Goal: Information Seeking & Learning: Learn about a topic

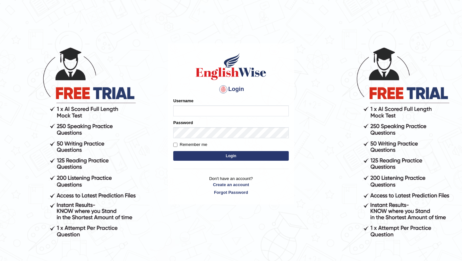
type input "burcin"
click at [249, 158] on button "Login" at bounding box center [231, 156] width 116 height 10
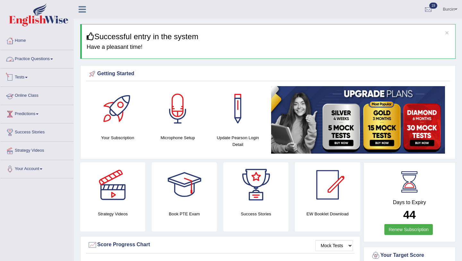
click at [49, 60] on link "Practice Questions" at bounding box center [36, 58] width 73 height 16
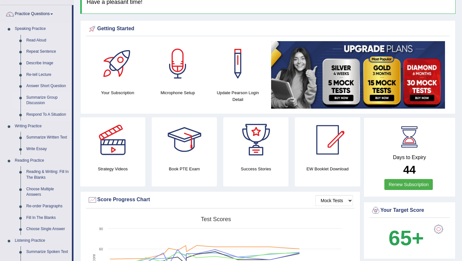
scroll to position [46, 0]
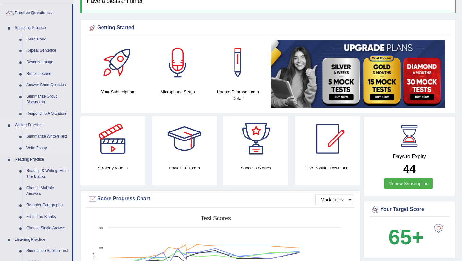
click at [45, 147] on link "Write Essay" at bounding box center [47, 148] width 48 height 12
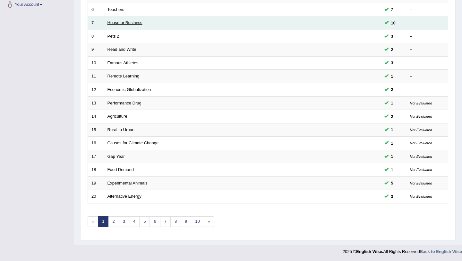
scroll to position [164, 0]
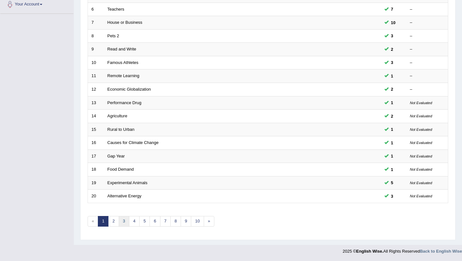
click at [122, 221] on link "3" at bounding box center [124, 221] width 11 height 11
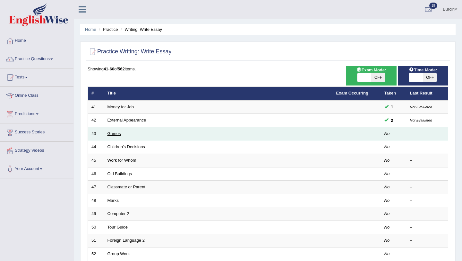
click at [115, 134] on link "Games" at bounding box center [114, 133] width 13 height 5
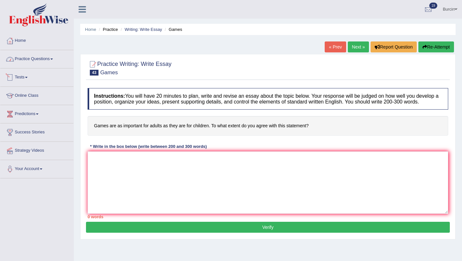
click at [51, 60] on link "Practice Questions" at bounding box center [36, 58] width 73 height 16
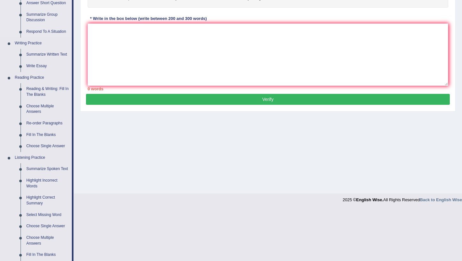
scroll to position [133, 0]
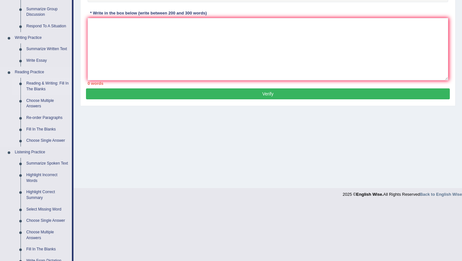
click at [44, 82] on link "Reading & Writing: Fill In The Blanks" at bounding box center [47, 86] width 48 height 17
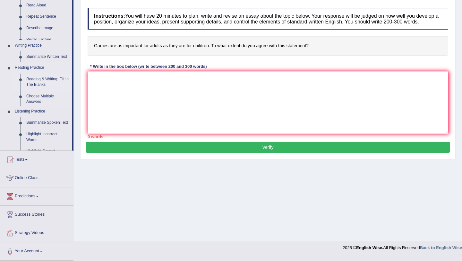
scroll to position [76, 0]
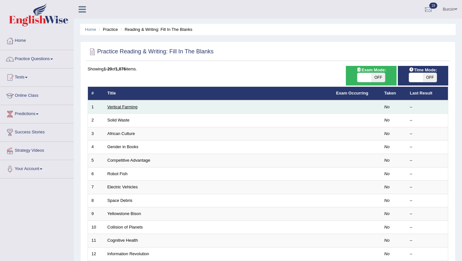
click at [136, 107] on link "Vertical Farming" at bounding box center [123, 106] width 30 height 5
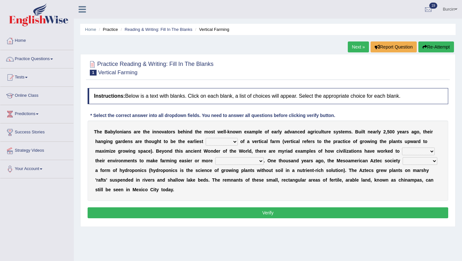
click at [235, 141] on select "prototype failure discredit protocol" at bounding box center [222, 142] width 32 height 8
select select "prototype"
click at [206, 138] on select "prototype failure discredit protocol" at bounding box center [222, 142] width 32 height 8
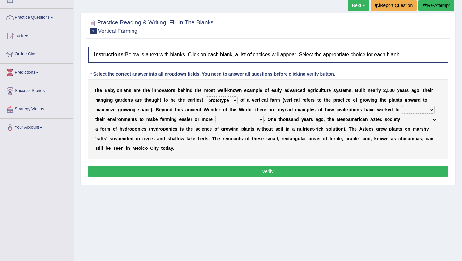
scroll to position [46, 0]
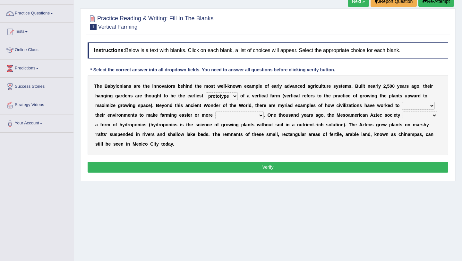
click at [432, 106] on select "manipulate escape respect disarrange" at bounding box center [418, 106] width 33 height 8
select select "manipulate"
click at [402, 102] on select "manipulate escape respect disarrange" at bounding box center [418, 106] width 33 height 8
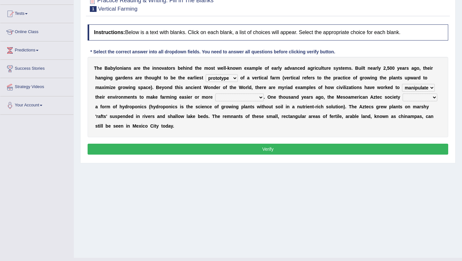
scroll to position [68, 0]
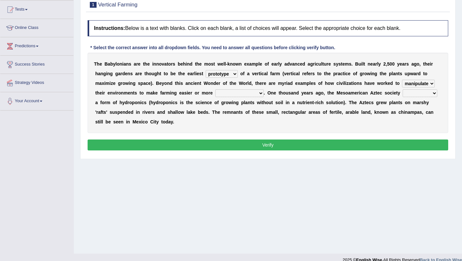
click at [262, 93] on select "productive constructive connective counterproductive" at bounding box center [239, 93] width 48 height 8
select select "productive"
click at [215, 89] on select "productive constructive connective counterproductive" at bounding box center [239, 93] width 48 height 8
click at [436, 93] on select "domineered volunteered pioneered engineered" at bounding box center [420, 93] width 35 height 8
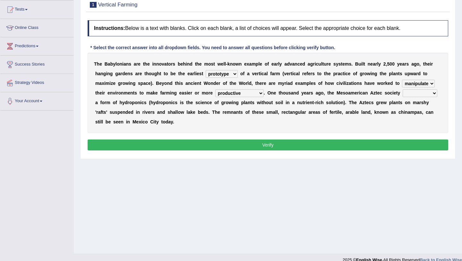
select select "domineered"
click at [403, 89] on select "domineered volunteered pioneered engineered" at bounding box center [420, 93] width 35 height 8
click at [256, 144] on button "Verify" at bounding box center [268, 144] width 361 height 11
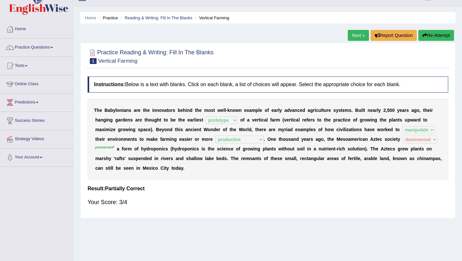
scroll to position [8, 0]
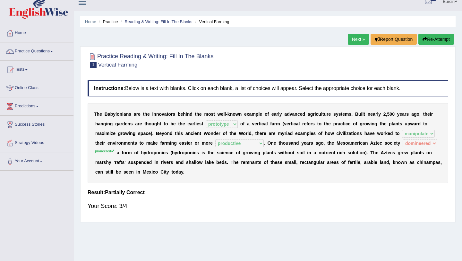
click at [359, 39] on link "Next »" at bounding box center [358, 39] width 21 height 11
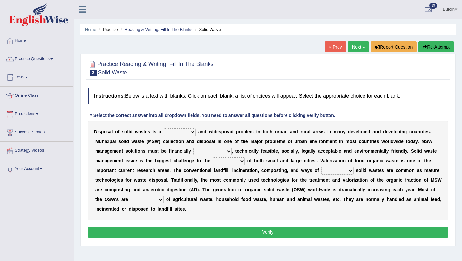
click at [195, 132] on select "slanting stinging stalling shafting" at bounding box center [180, 132] width 32 height 8
select select "slanting"
click at [164, 128] on select "slanting stinging stalling shafting" at bounding box center [180, 132] width 32 height 8
click at [194, 132] on select "slanting stinging stalling shafting" at bounding box center [180, 132] width 32 height 8
